Goal: Task Accomplishment & Management: Complete application form

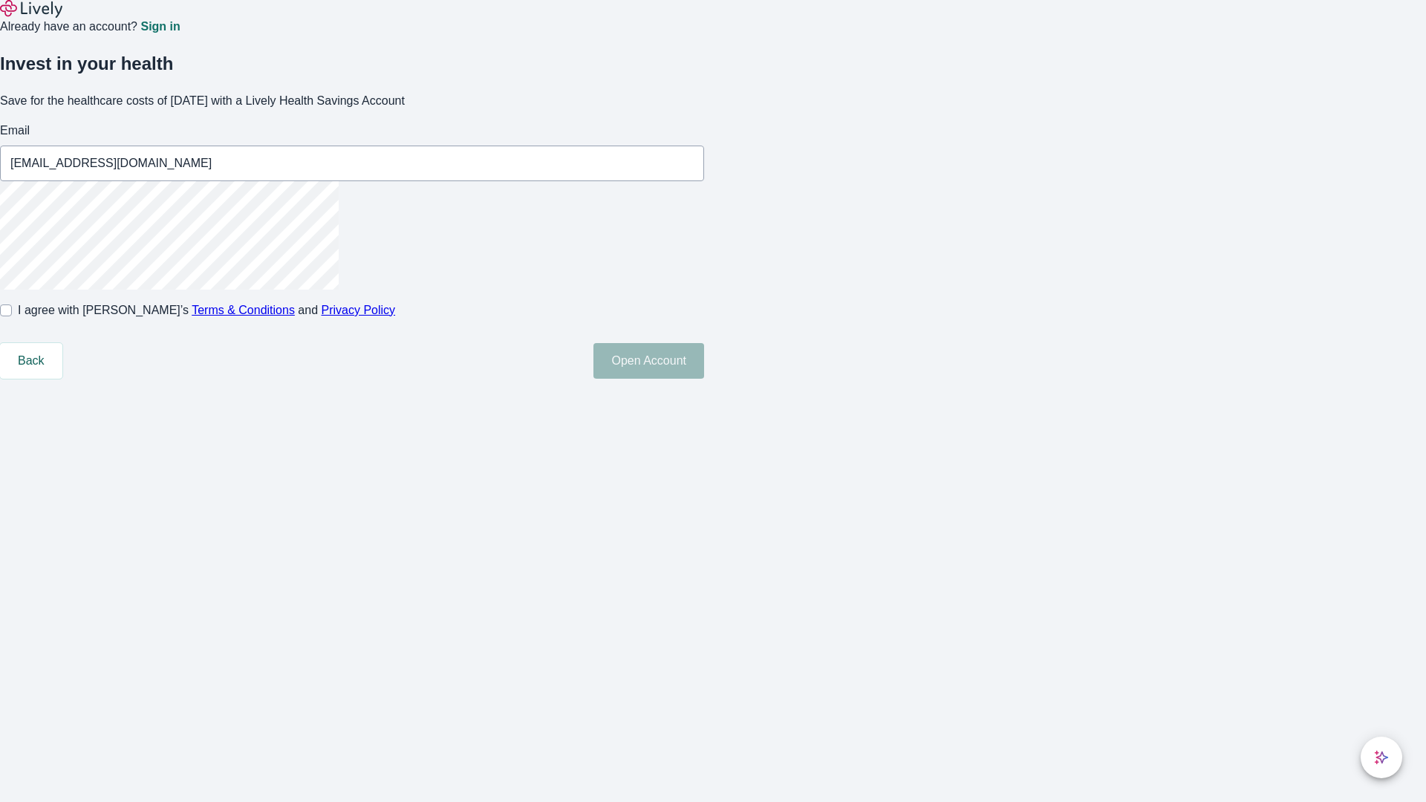
click at [12, 316] on input "I agree with Lively’s Terms & Conditions and Privacy Policy" at bounding box center [6, 310] width 12 height 12
checkbox input "true"
click at [704, 379] on button "Open Account" at bounding box center [648, 361] width 111 height 36
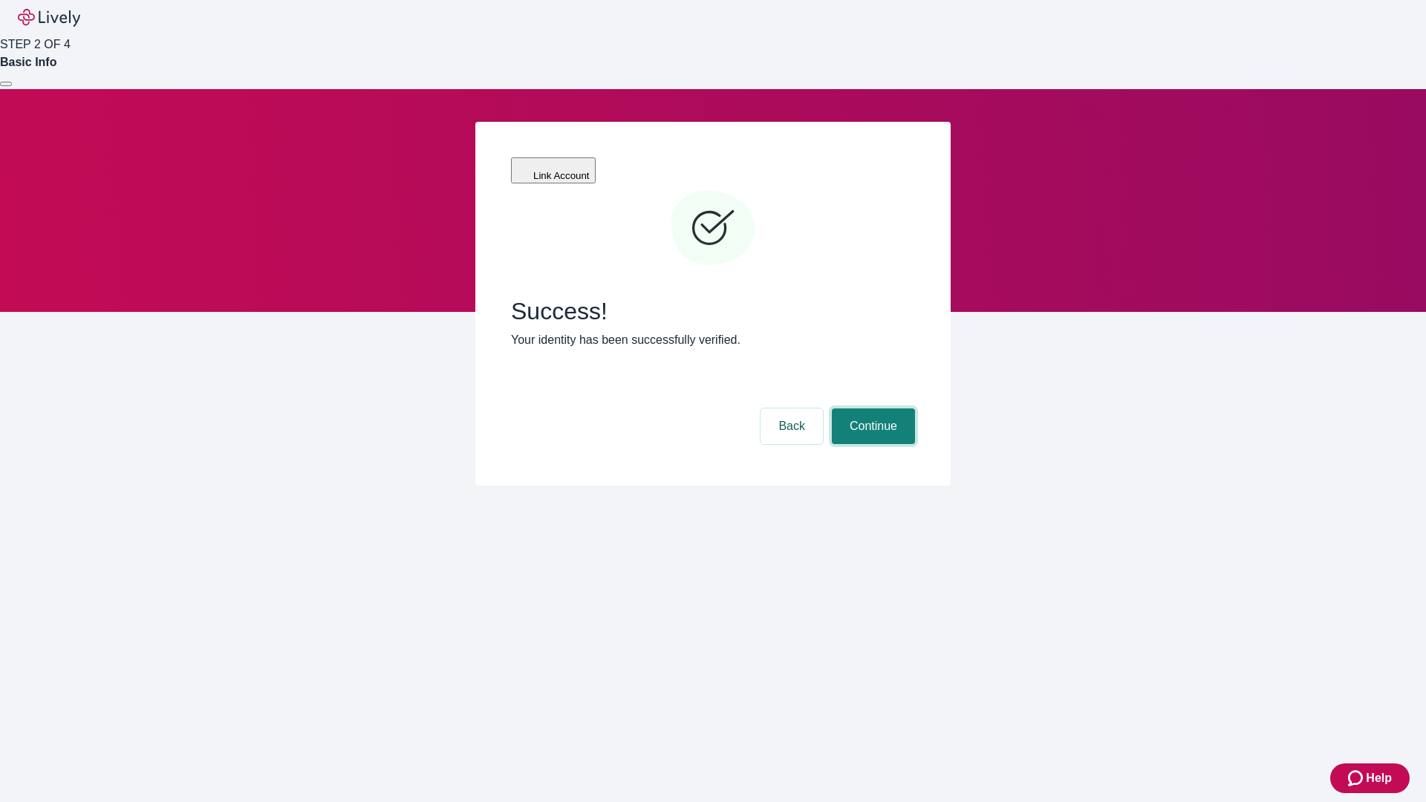
click at [871, 408] on button "Continue" at bounding box center [873, 426] width 83 height 36
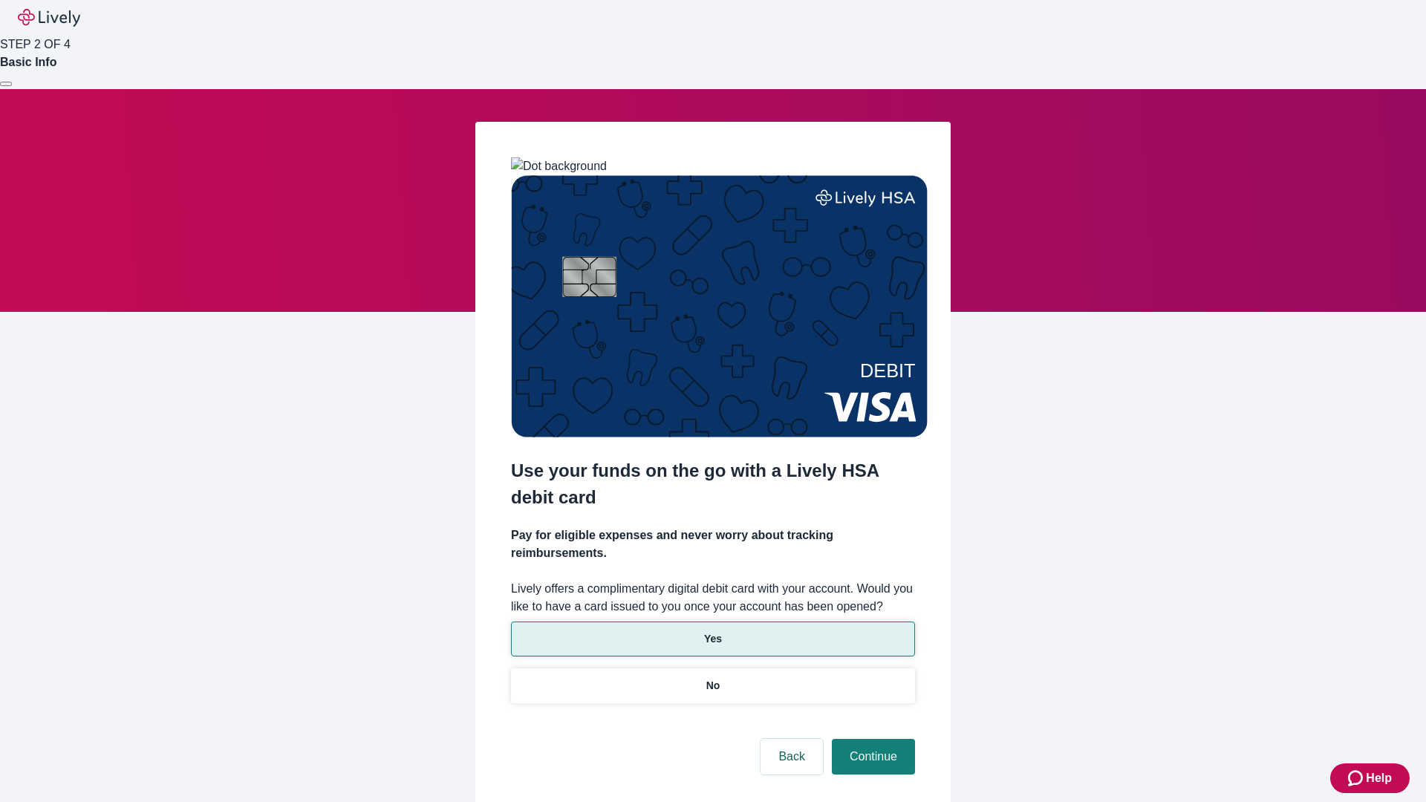
click at [712, 631] on p "Yes" at bounding box center [713, 639] width 18 height 16
click at [871, 739] on button "Continue" at bounding box center [873, 757] width 83 height 36
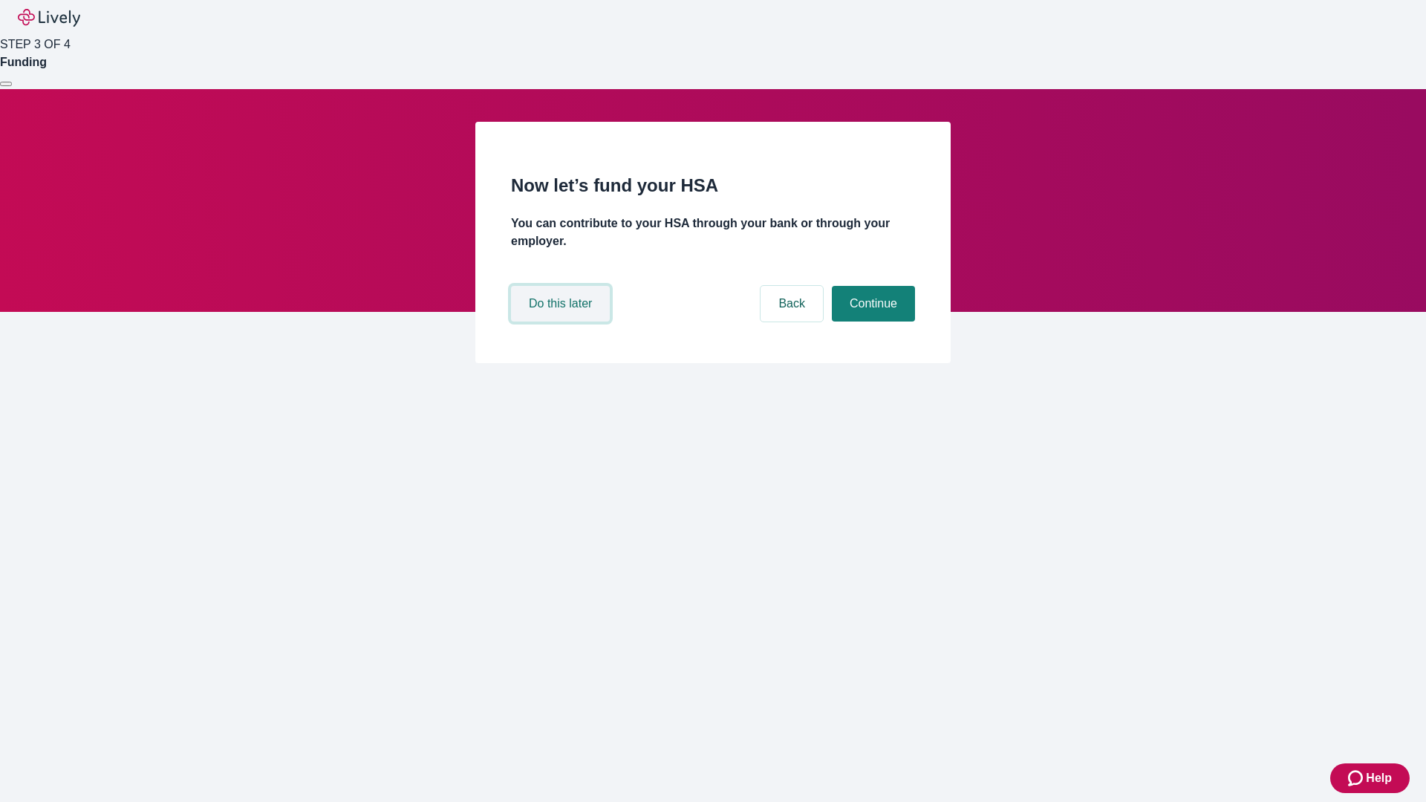
click at [562, 322] on button "Do this later" at bounding box center [560, 304] width 99 height 36
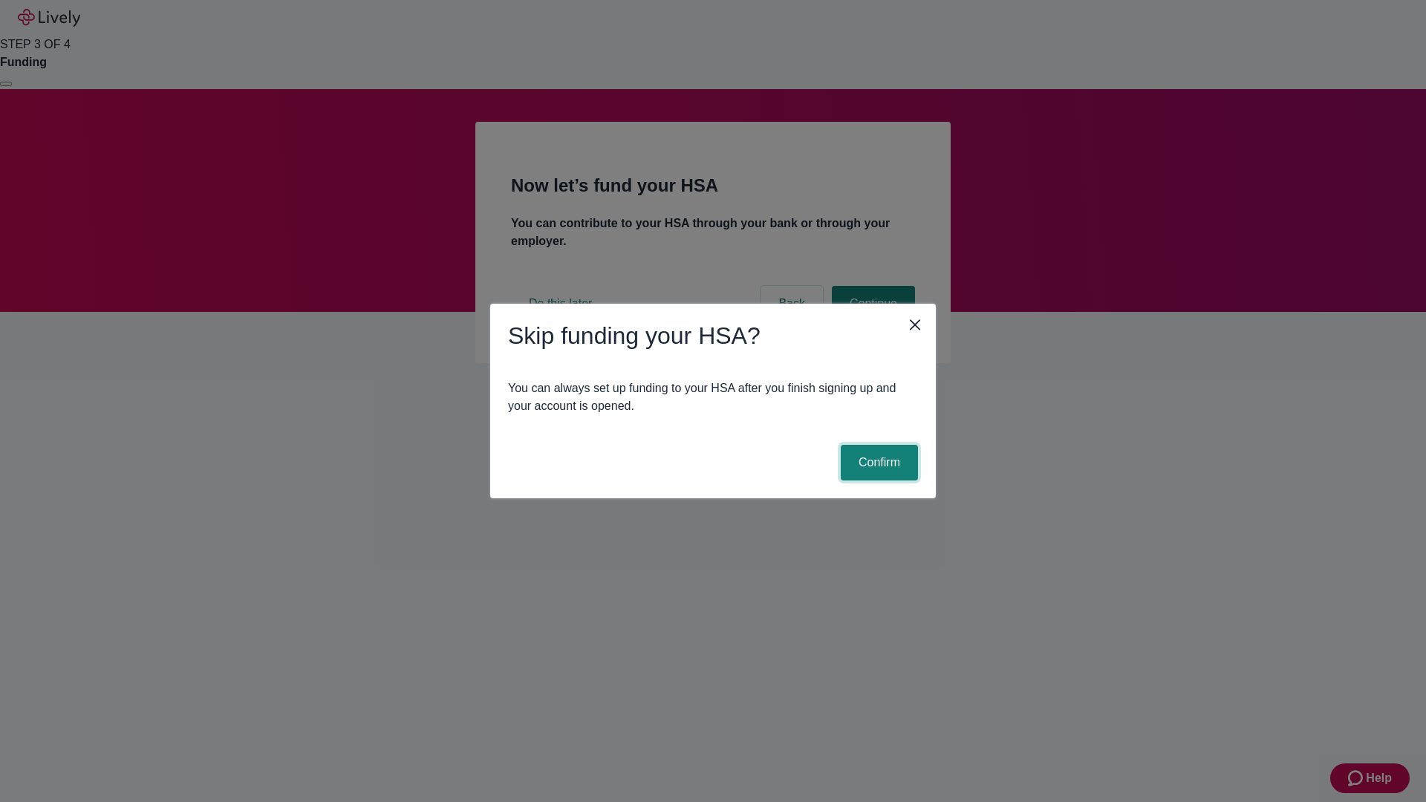
click at [877, 463] on button "Confirm" at bounding box center [879, 463] width 77 height 36
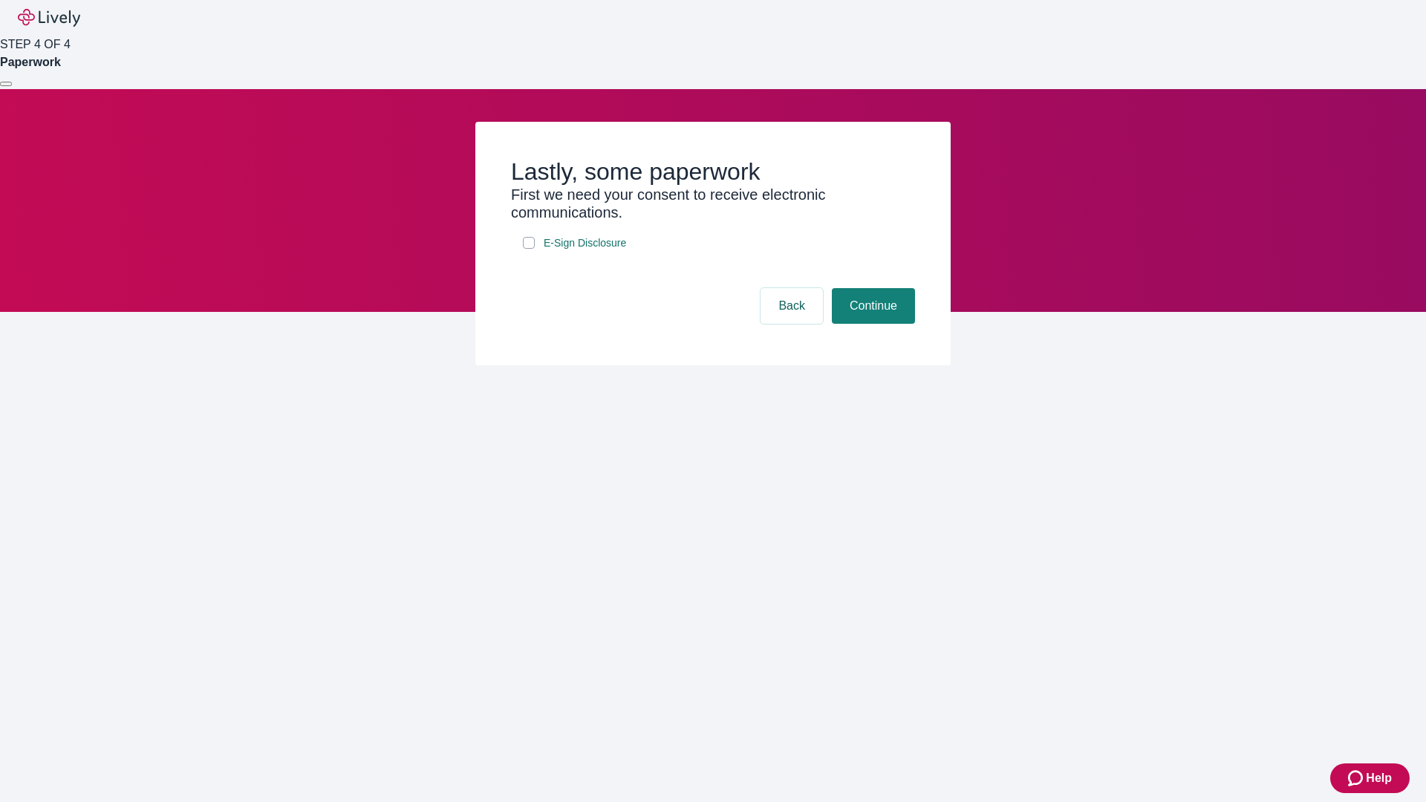
click at [529, 249] on input "E-Sign Disclosure" at bounding box center [529, 243] width 12 height 12
checkbox input "true"
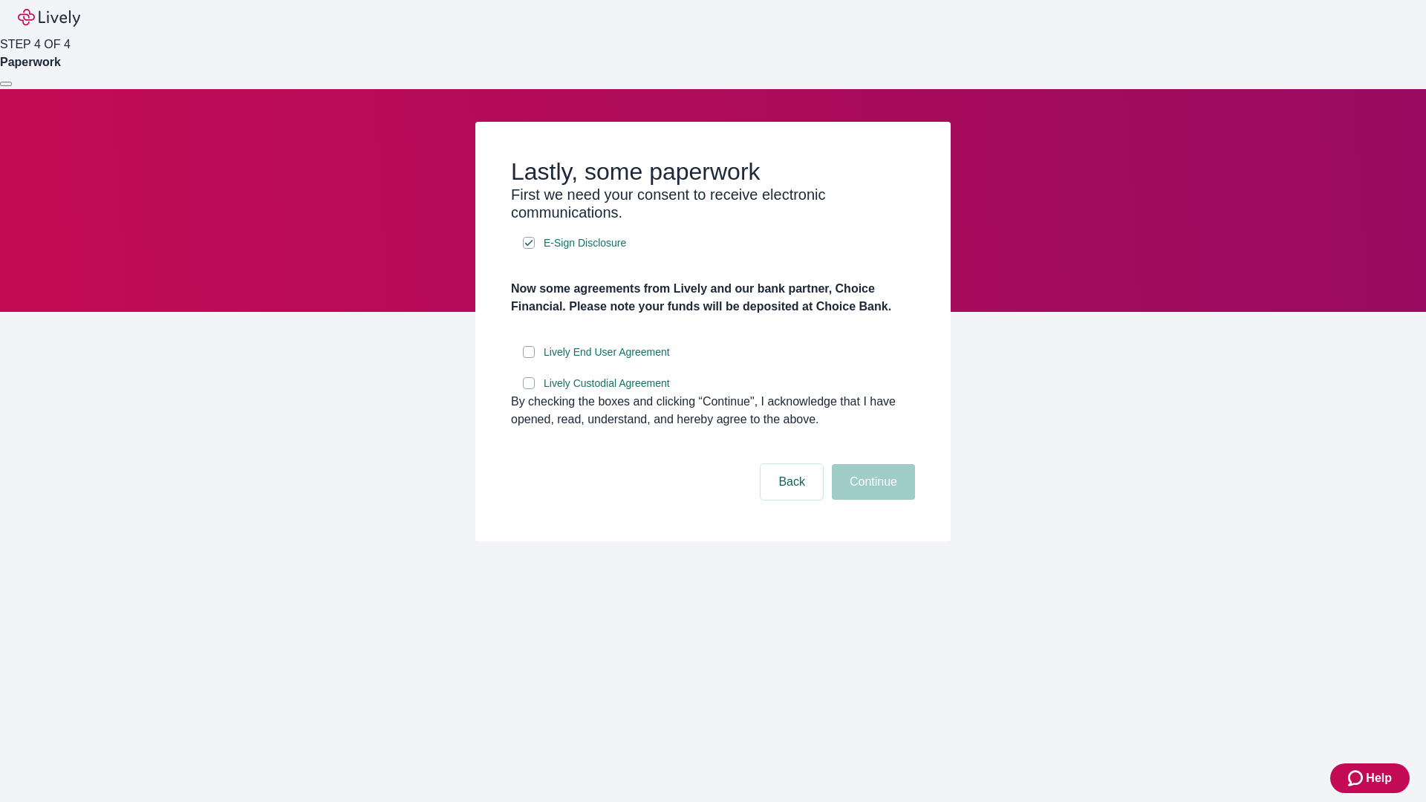
click at [529, 358] on input "Lively End User Agreement" at bounding box center [529, 352] width 12 height 12
checkbox input "true"
click at [529, 389] on input "Lively Custodial Agreement" at bounding box center [529, 383] width 12 height 12
checkbox input "true"
click at [871, 500] on button "Continue" at bounding box center [873, 482] width 83 height 36
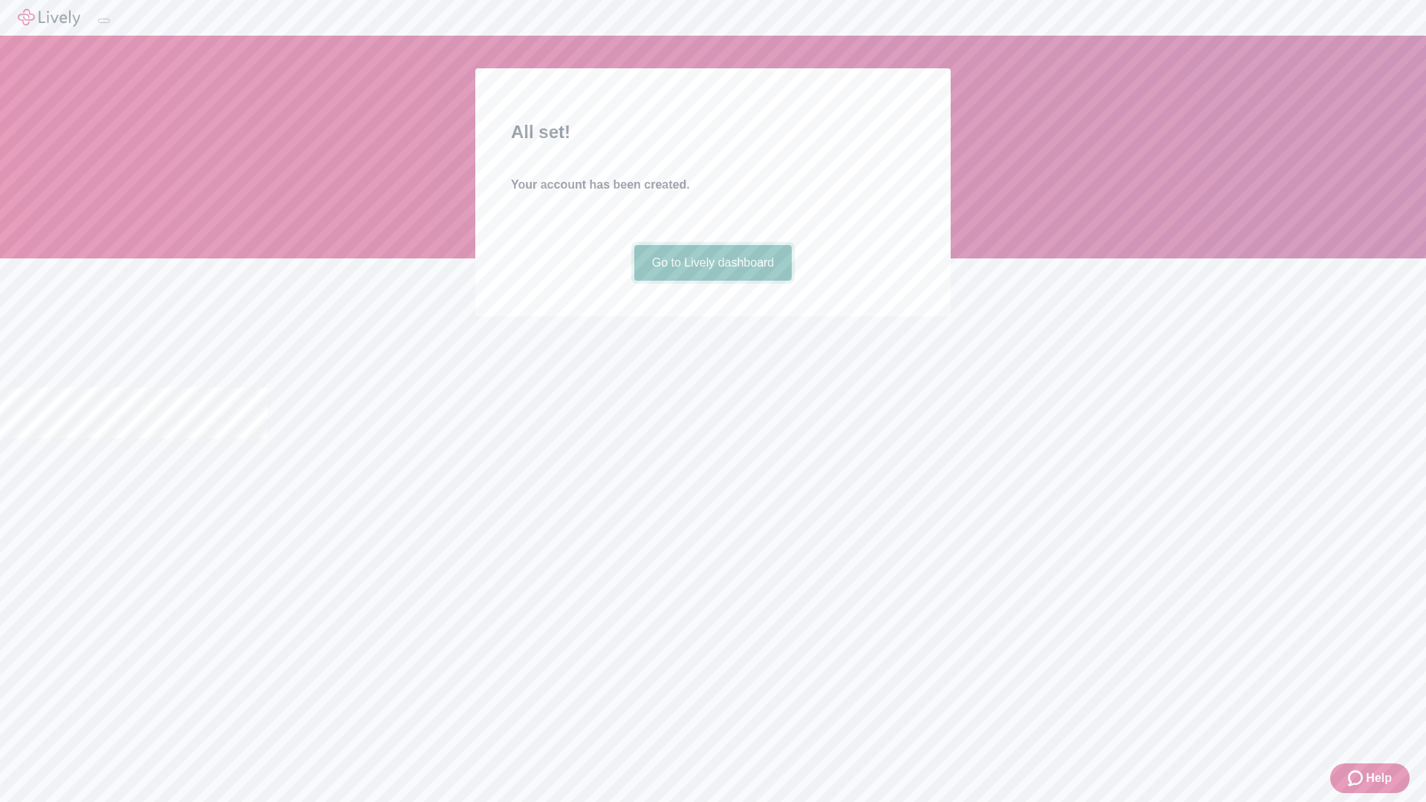
click at [712, 281] on link "Go to Lively dashboard" at bounding box center [713, 263] width 158 height 36
